Goal: Navigation & Orientation: Understand site structure

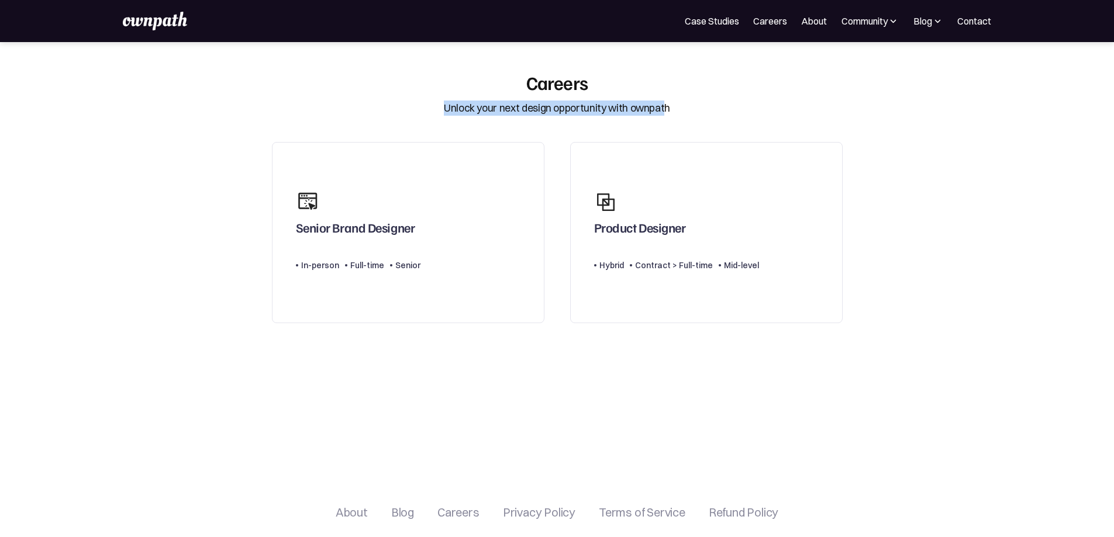
drag, startPoint x: 450, startPoint y: 110, endPoint x: 663, endPoint y: 112, distance: 213.4
click at [663, 112] on div "Unlock your next design opportunity with ownpath" at bounding box center [557, 108] width 226 height 15
click at [392, 133] on div "Careers Unlock your next design opportunity with ownpath Senior Brand Designer …" at bounding box center [557, 270] width 585 height 399
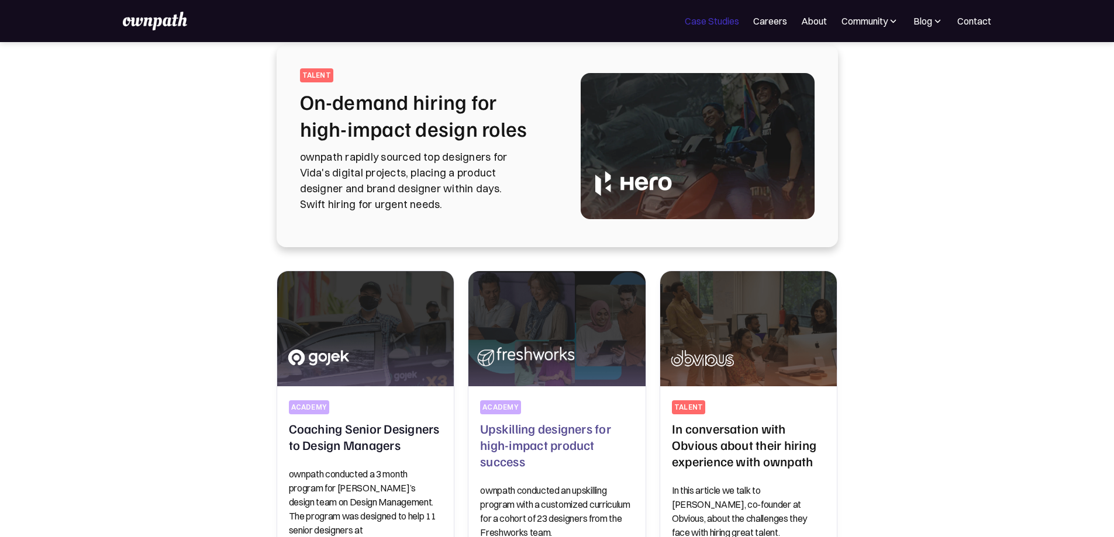
scroll to position [58, 0]
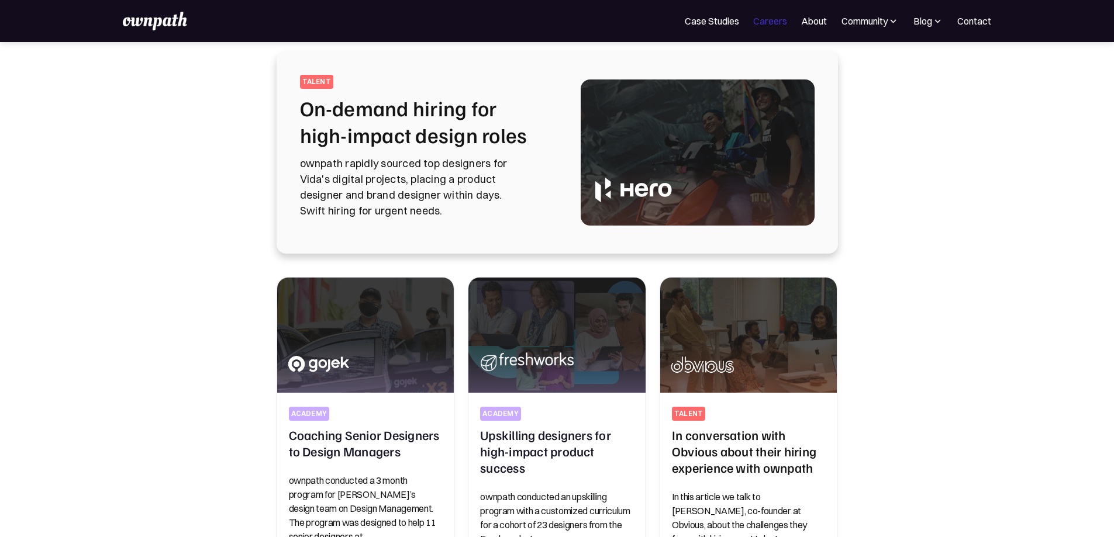
click at [753, 21] on link "Careers" at bounding box center [770, 21] width 34 height 14
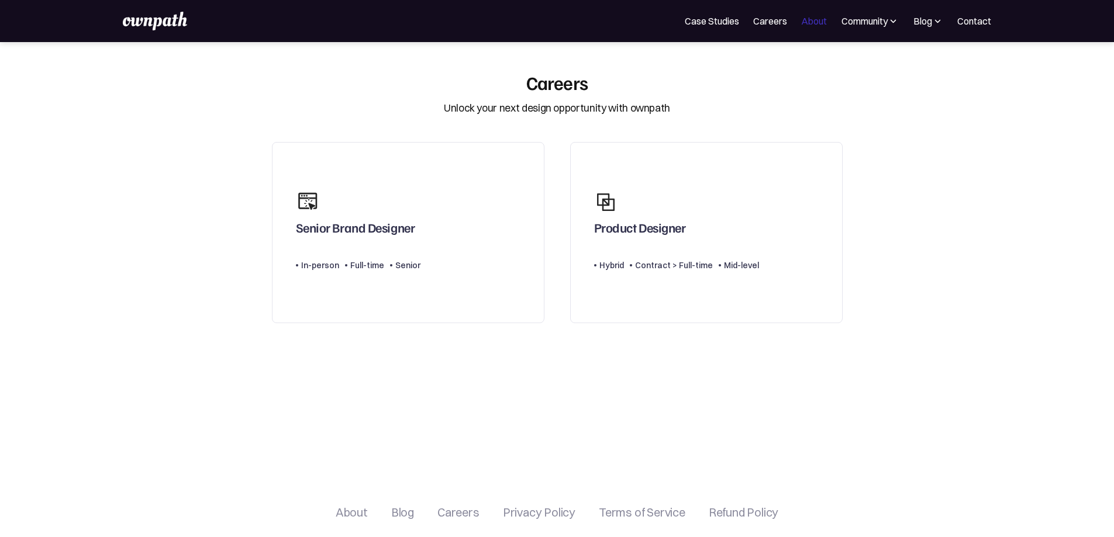
click at [801, 25] on link "About" at bounding box center [814, 21] width 26 height 14
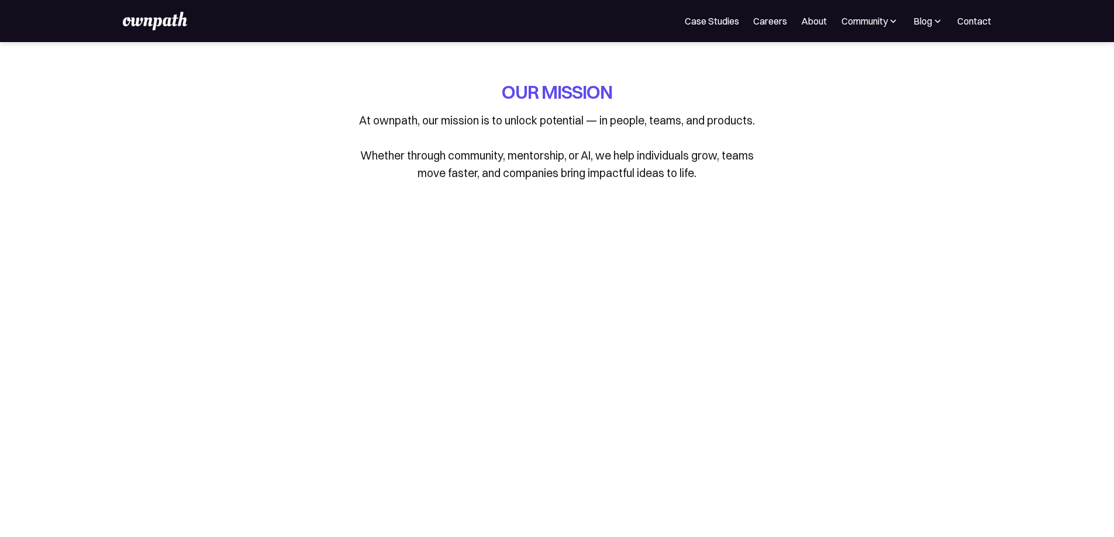
click at [801, 24] on link "About" at bounding box center [814, 21] width 26 height 14
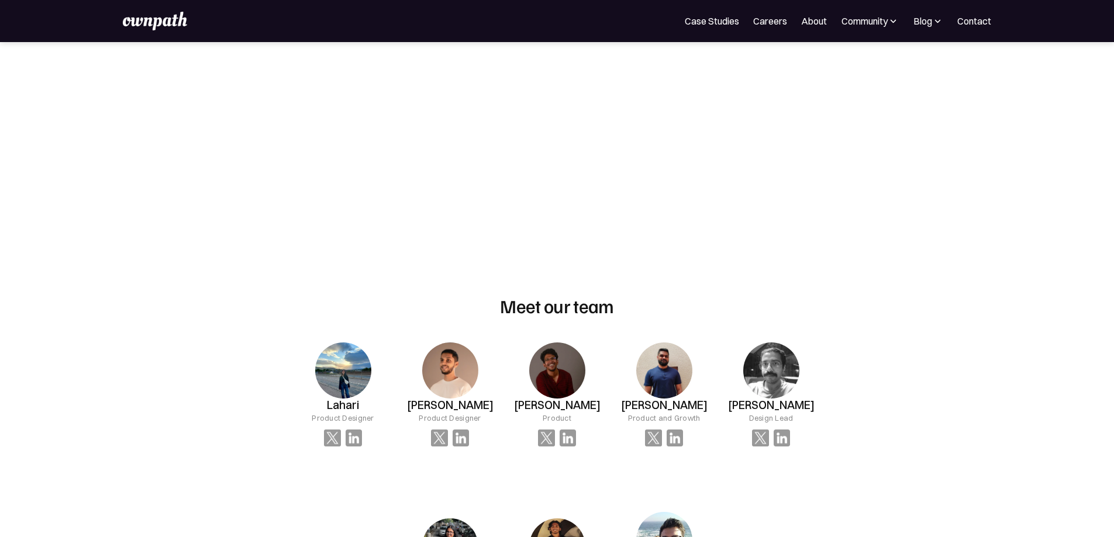
scroll to position [526, 0]
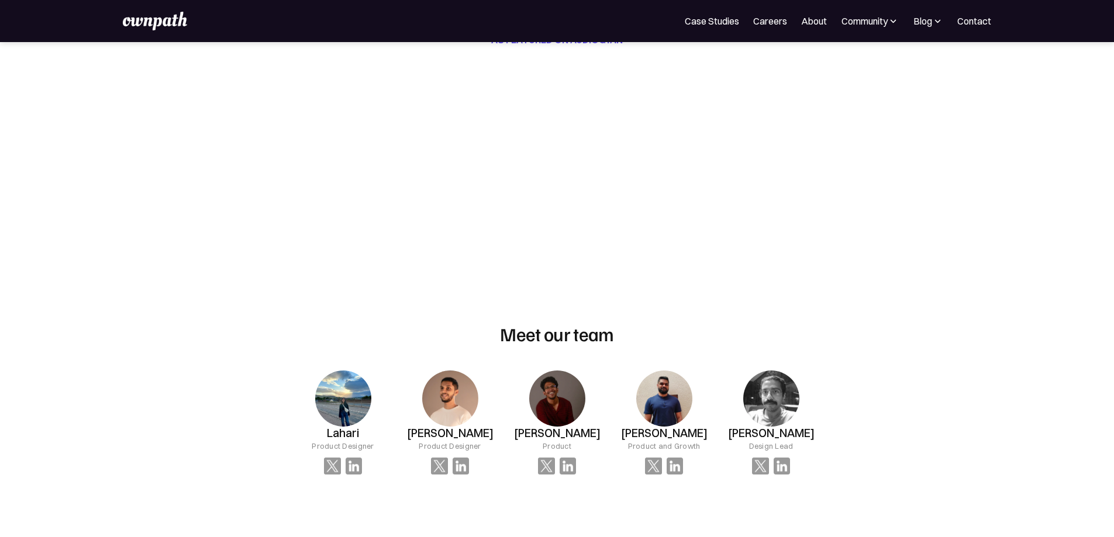
click at [841, 22] on div "Community" at bounding box center [870, 21] width 58 height 14
click at [913, 22] on div "Blog" at bounding box center [928, 21] width 30 height 14
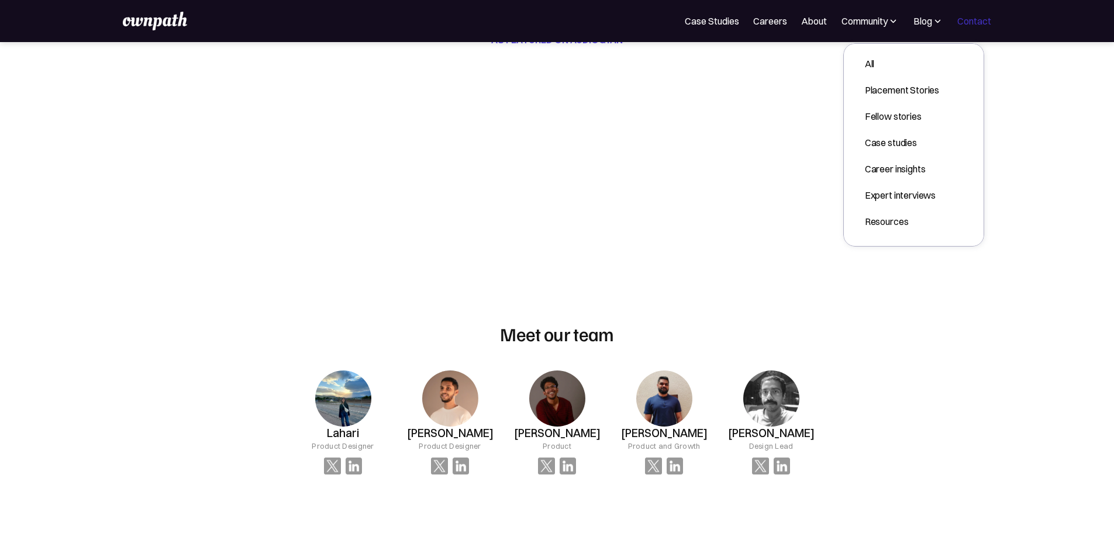
click at [957, 23] on link "Contact" at bounding box center [974, 21] width 34 height 14
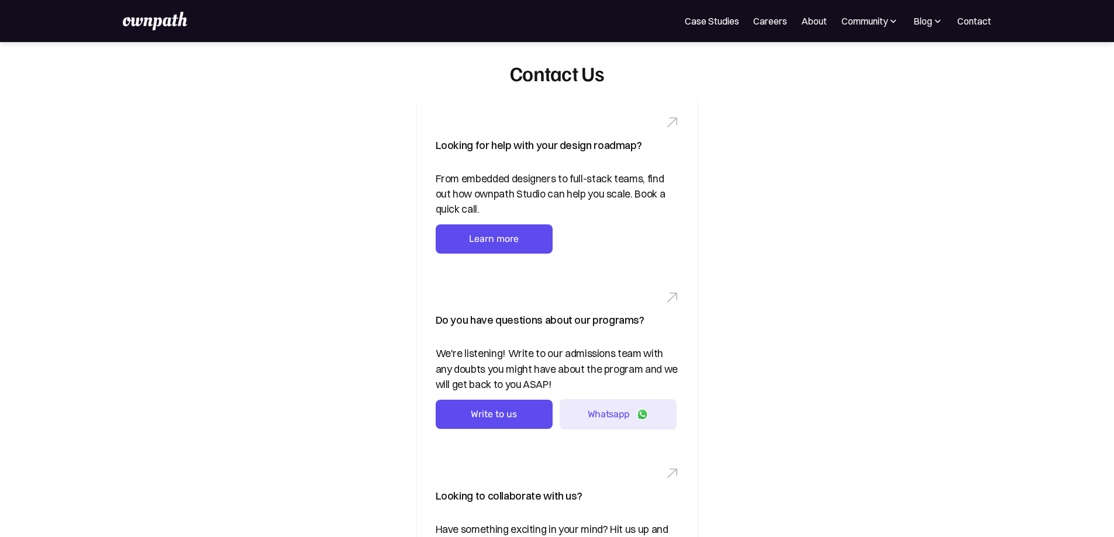
click at [651, 34] on div "For Companies Case Studies Careers About Community Events Resources Design Resi…" at bounding box center [557, 21] width 1114 height 42
click at [801, 23] on link "About" at bounding box center [814, 21] width 26 height 14
